Goal: Information Seeking & Learning: Find specific fact

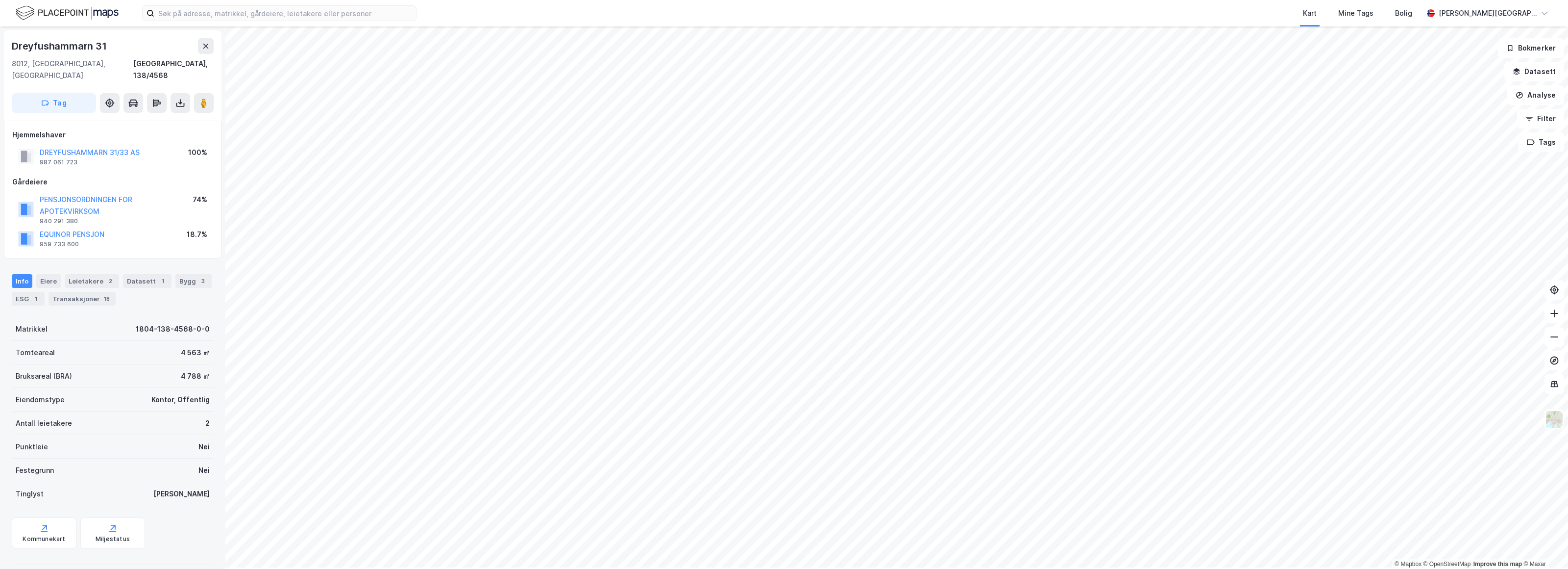
scroll to position [35, 0]
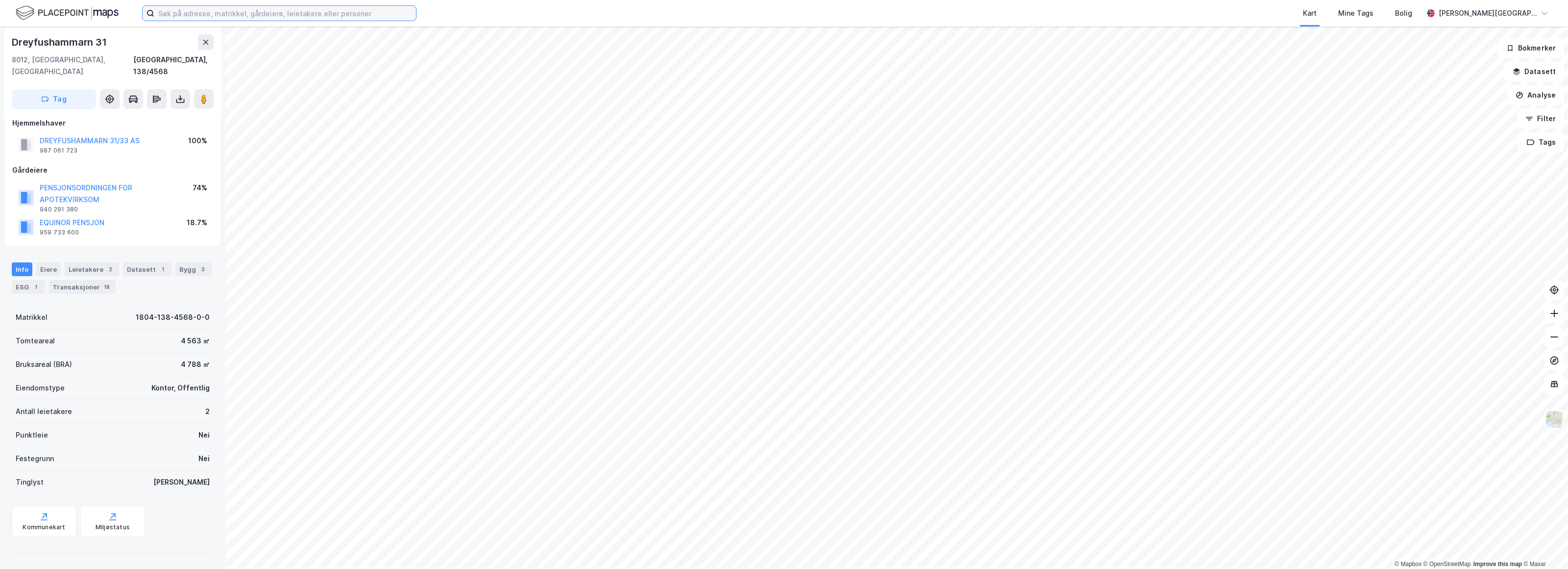
click at [218, 16] on input at bounding box center [285, 13] width 262 height 15
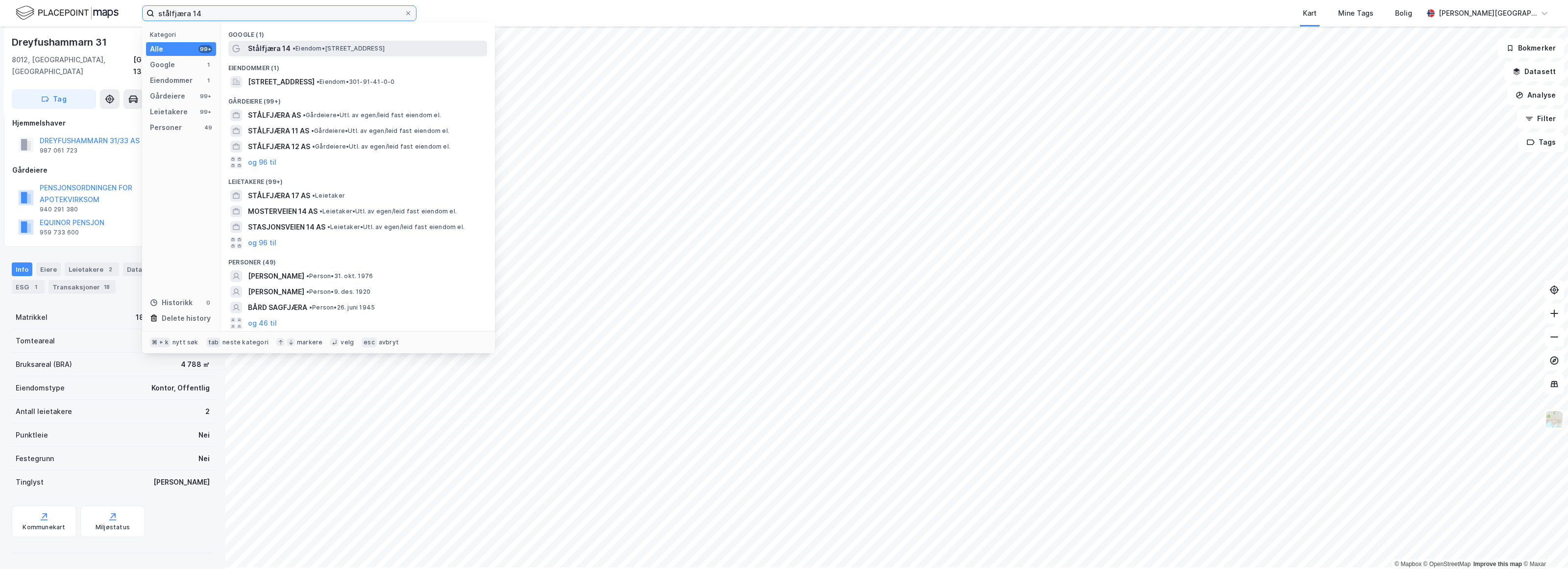
type input "stålfjæra 14"
click at [321, 57] on div "Stålfjæra 14 • Eiendom • [STREET_ADDRESS]" at bounding box center [357, 49] width 259 height 16
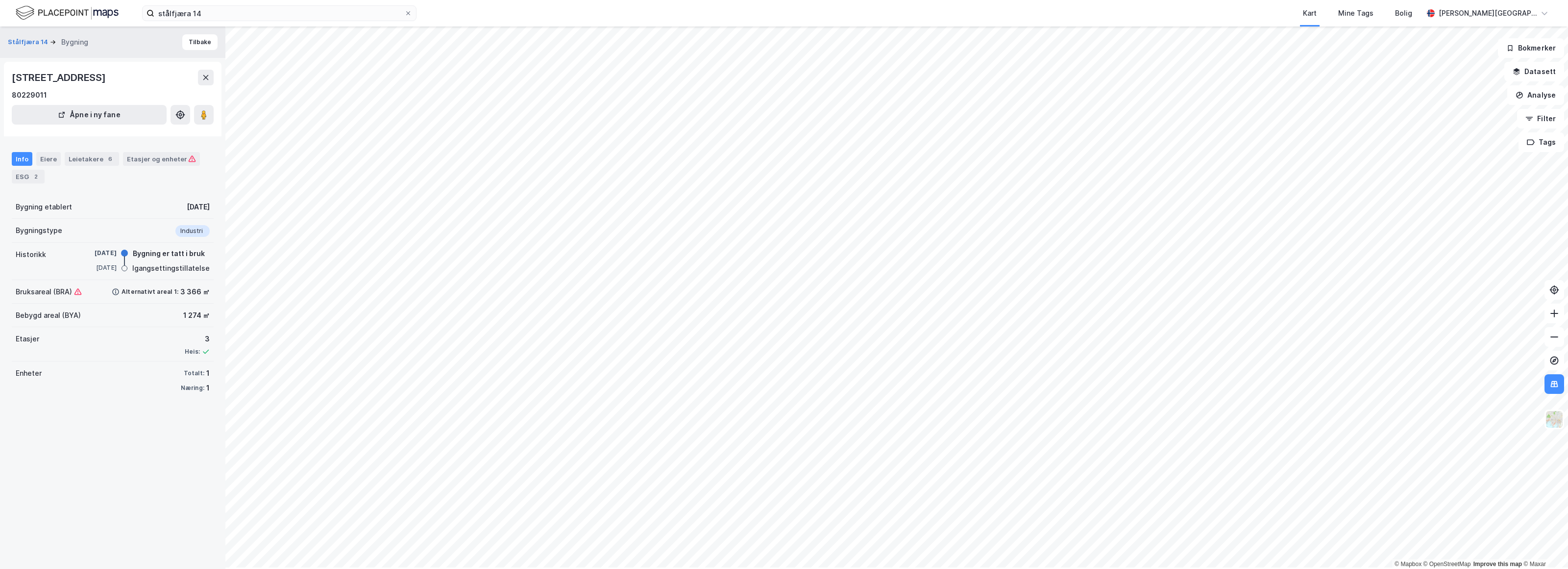
click at [191, 298] on div "3 366 ㎡" at bounding box center [195, 291] width 29 height 12
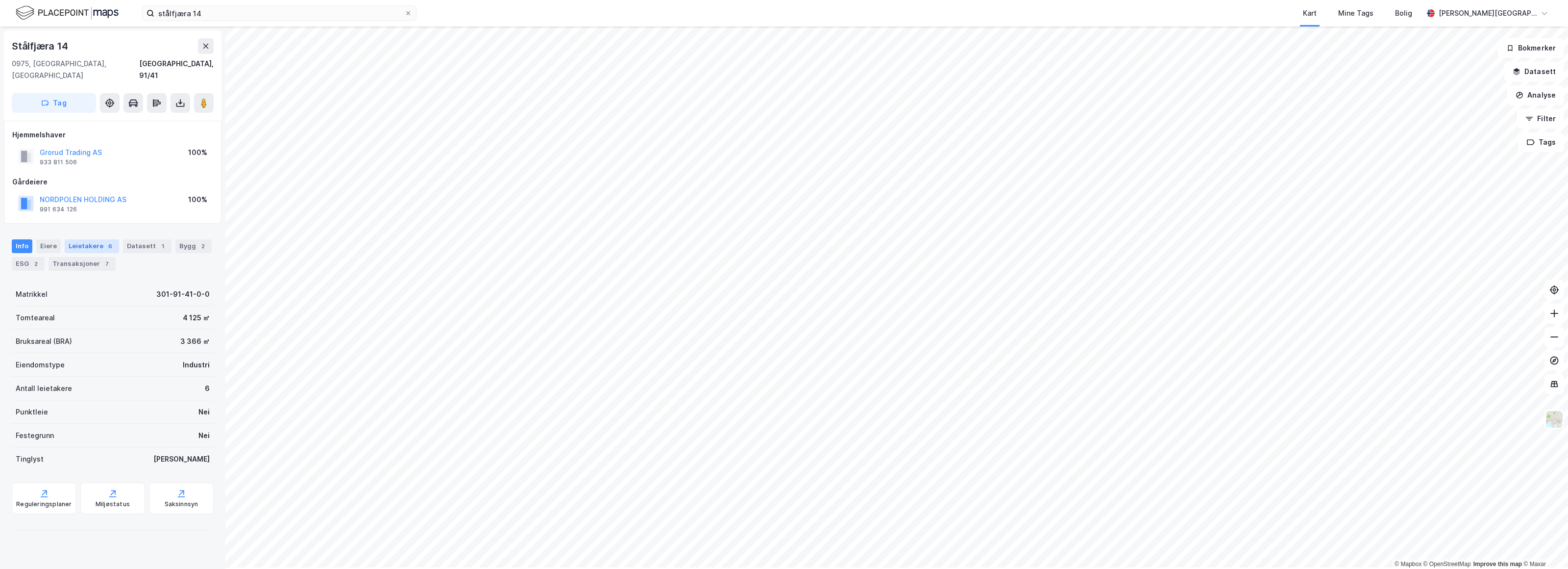
click at [74, 247] on div "Leietakere 6" at bounding box center [91, 246] width 54 height 14
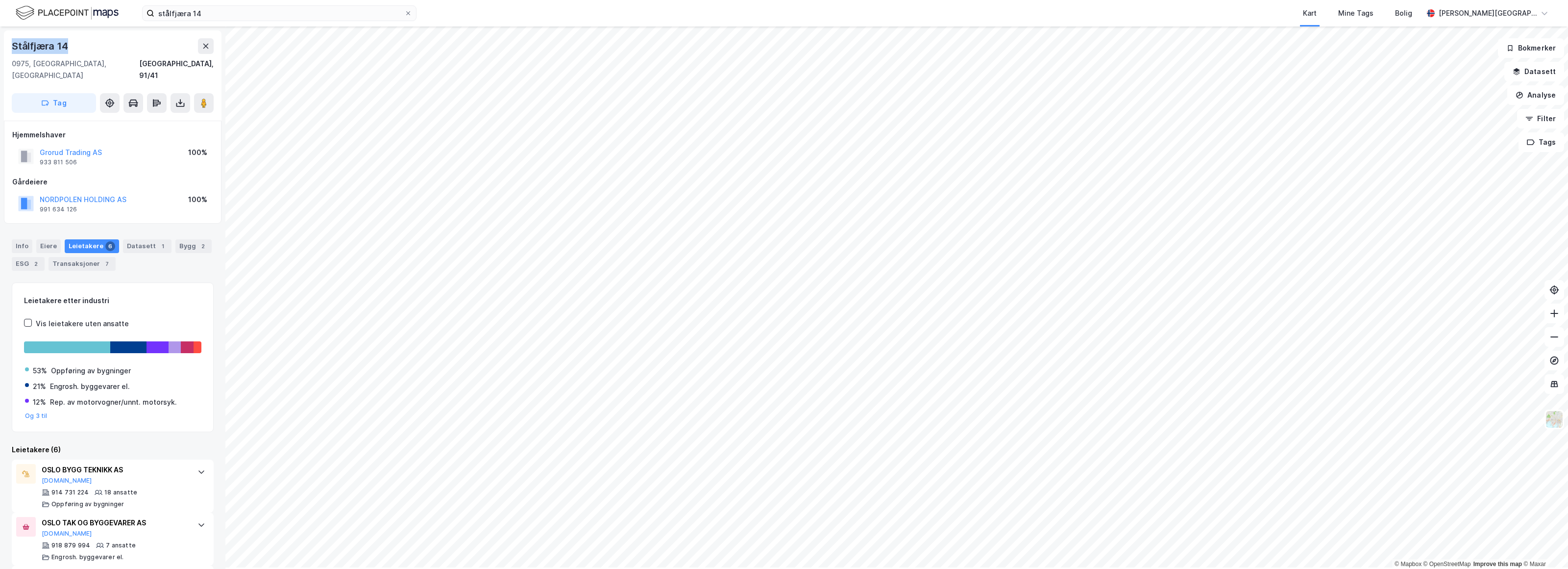
drag, startPoint x: 72, startPoint y: 48, endPoint x: 1, endPoint y: 48, distance: 71.0
click at [1, 48] on div "[STREET_ADDRESS], 91/41 Tag Hjemmelshaver Grorud Trading AS 933 811 506 100% Gå…" at bounding box center [113, 297] width 225 height 542
copy div "Stålfjæra 14"
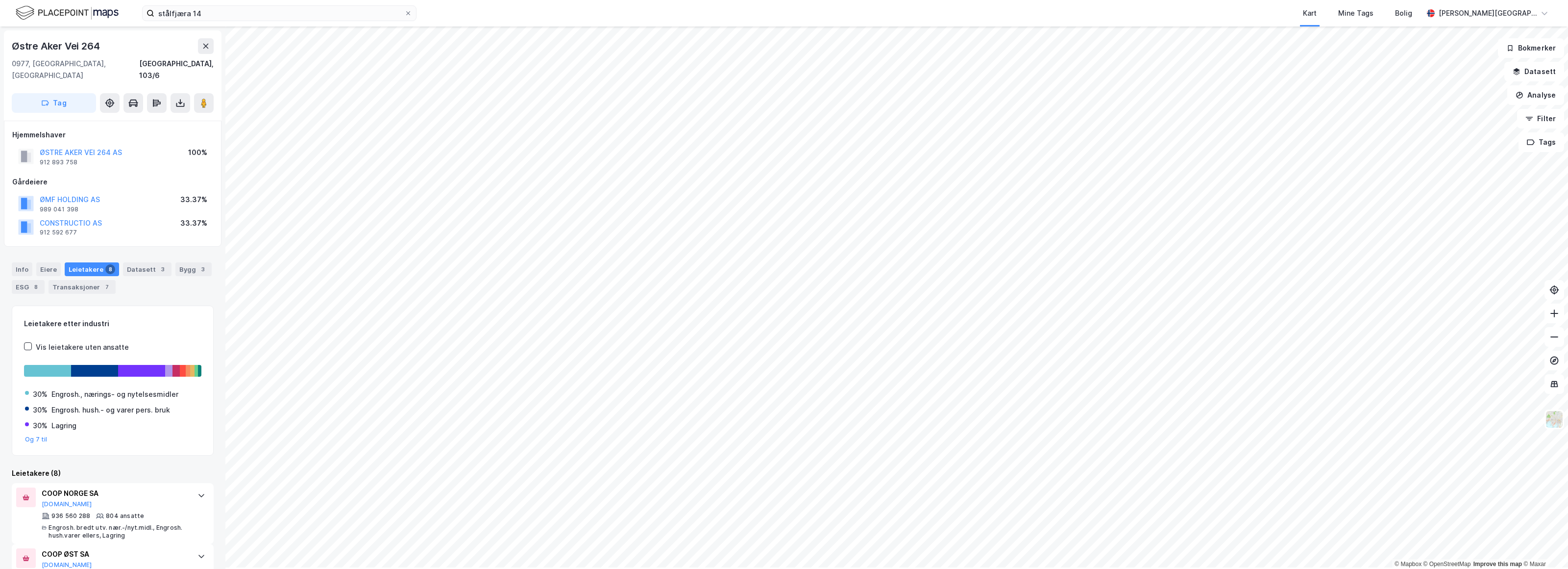
click at [98, 274] on div "Leietakere 8" at bounding box center [91, 269] width 54 height 14
click at [210, 50] on icon at bounding box center [206, 46] width 8 height 8
